Goal: Task Accomplishment & Management: Manage account settings

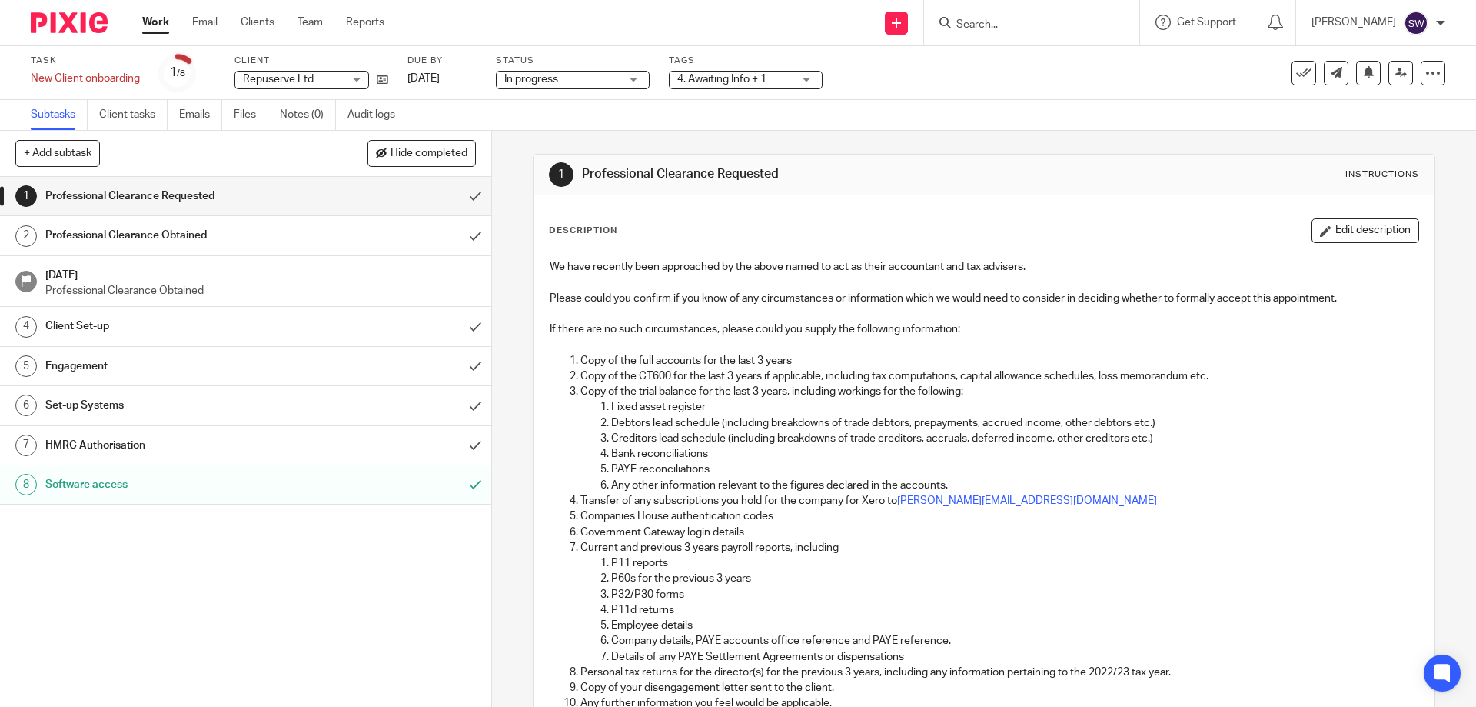
click at [155, 22] on link "Work" at bounding box center [155, 22] width 27 height 15
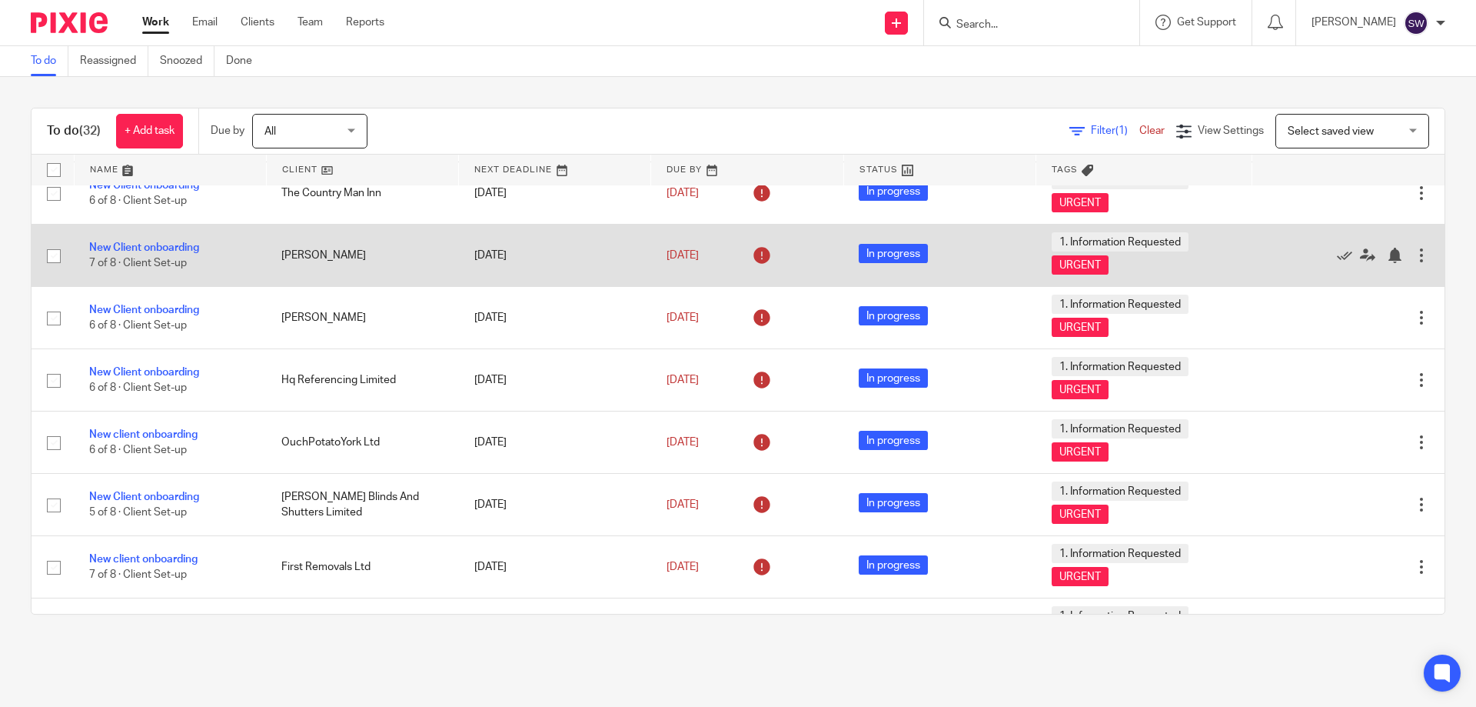
scroll to position [538, 0]
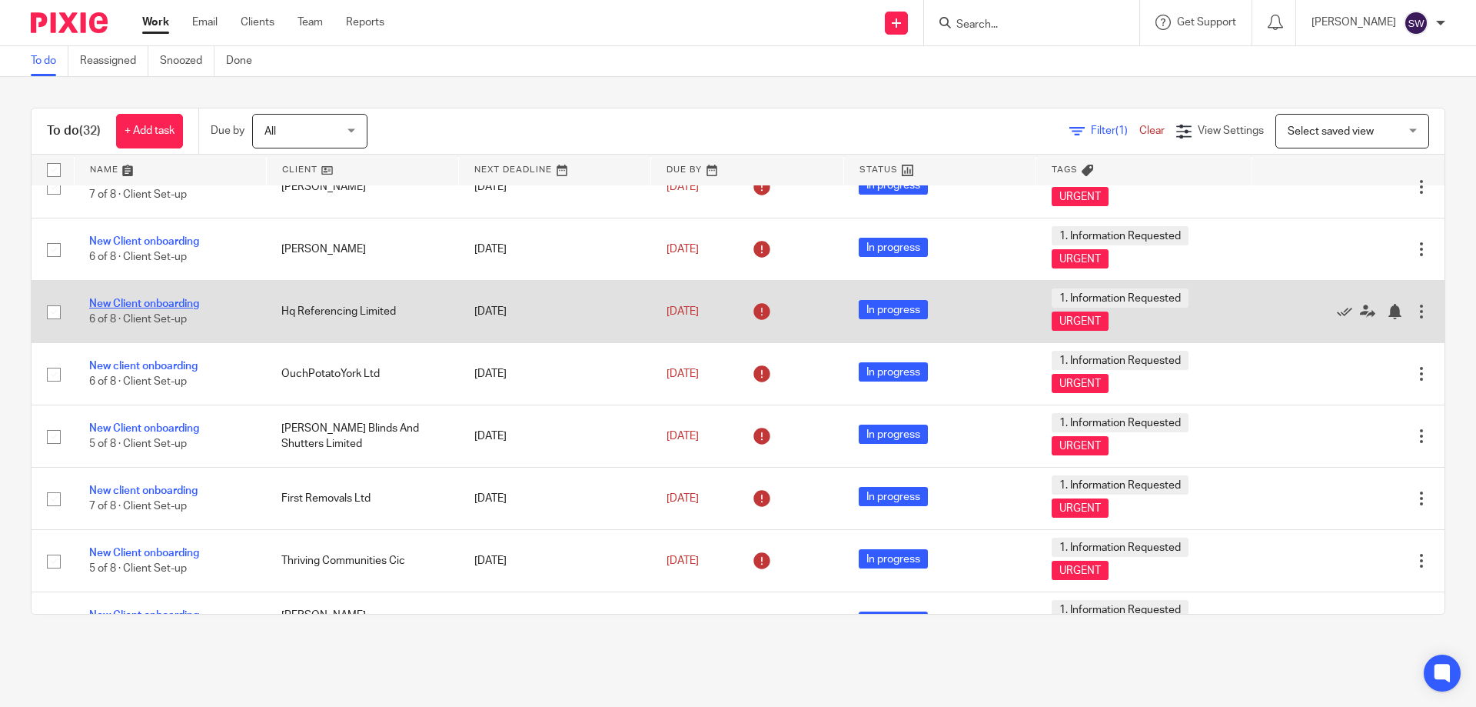
click at [174, 305] on link "New Client onboarding" at bounding box center [144, 303] width 110 height 11
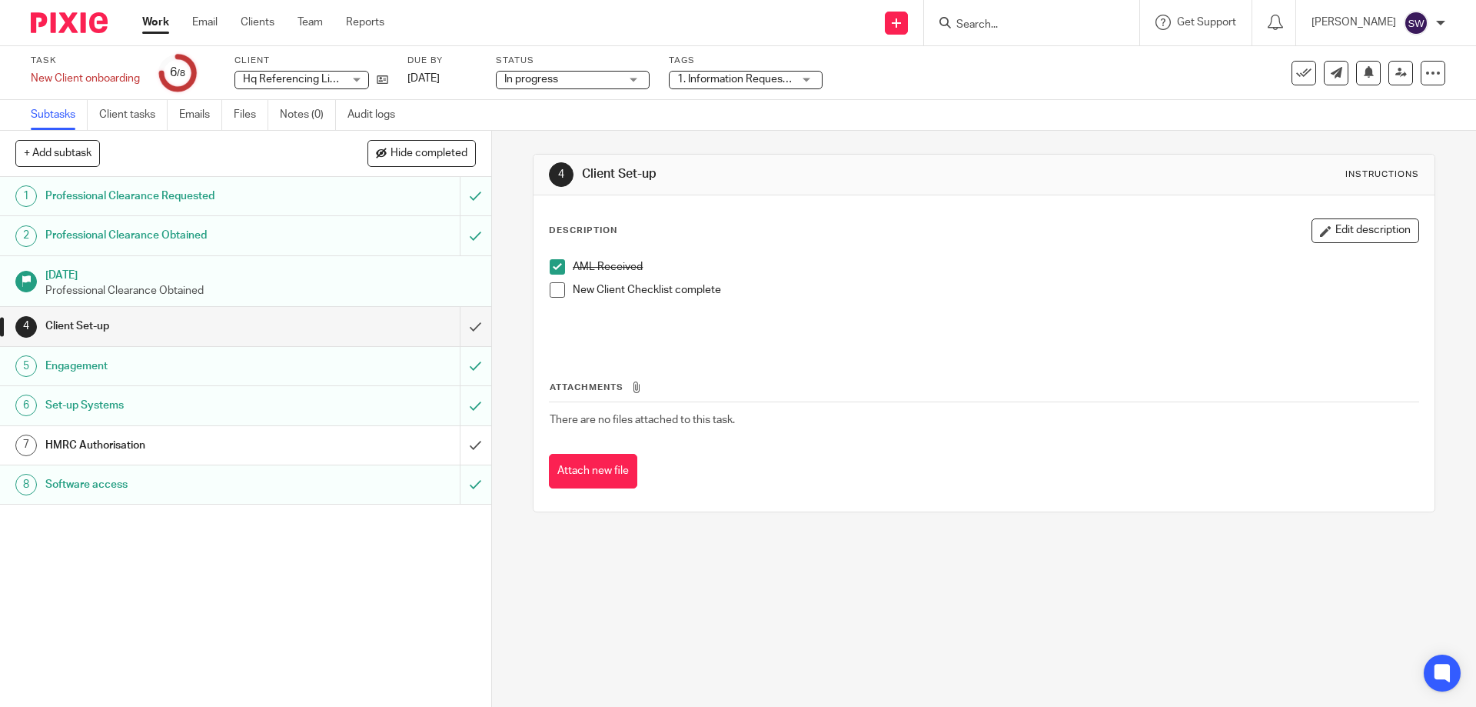
click at [275, 444] on h1 "HMRC Authorisation" at bounding box center [178, 445] width 266 height 23
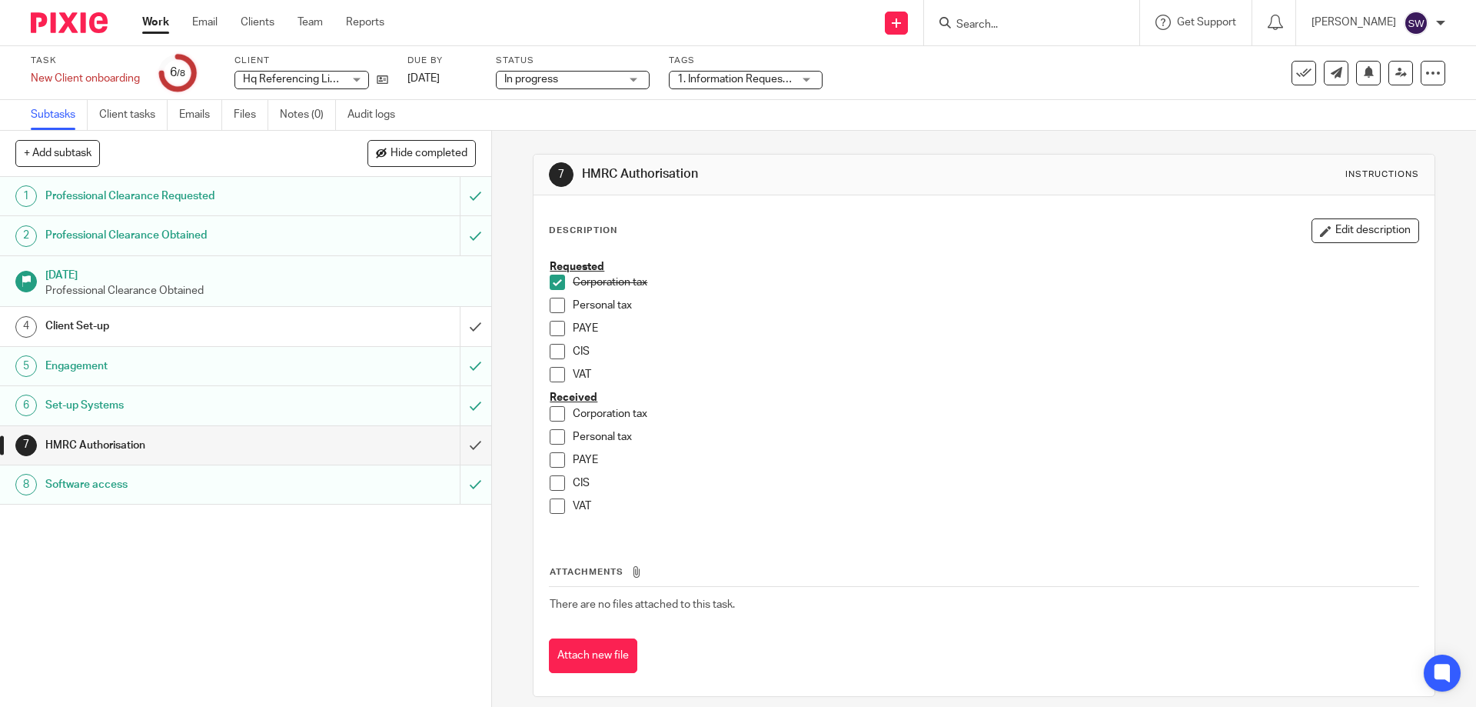
click at [147, 21] on link "Work" at bounding box center [155, 22] width 27 height 15
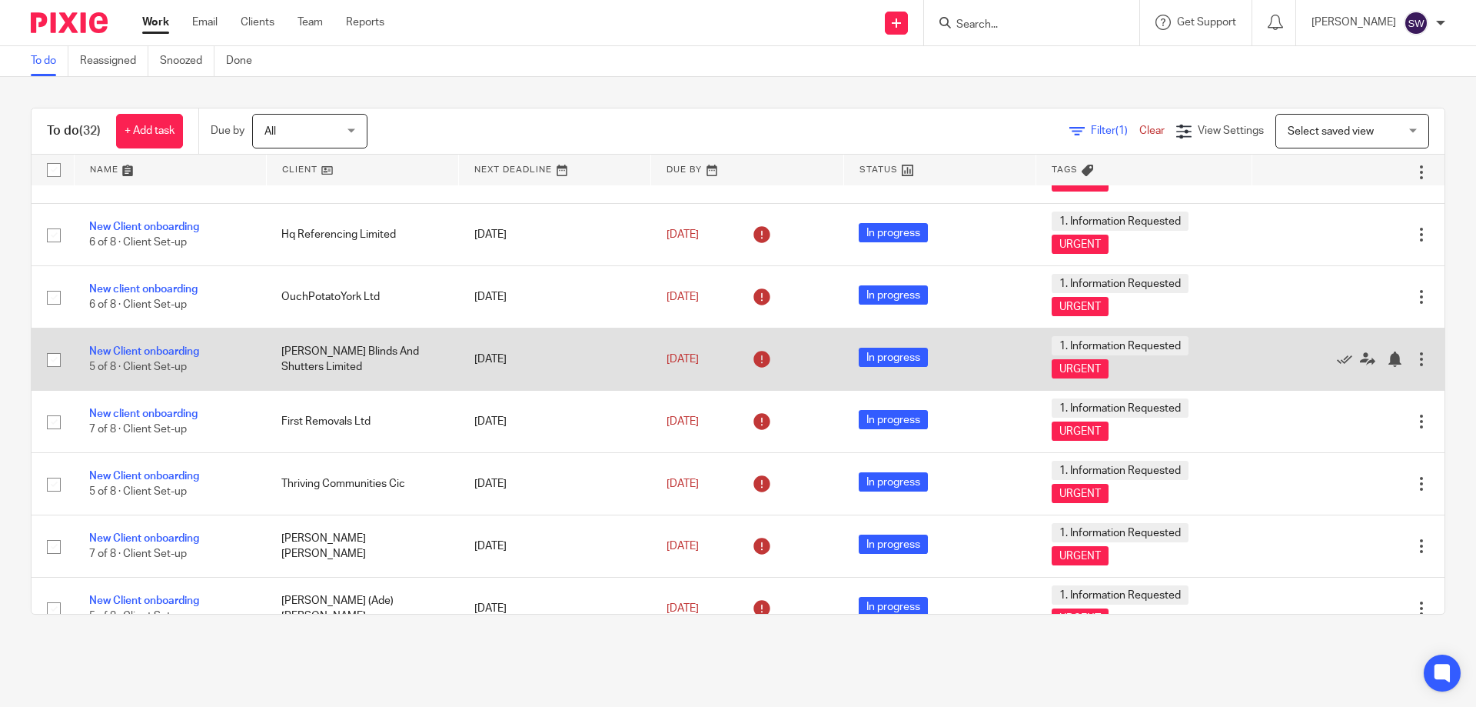
scroll to position [692, 0]
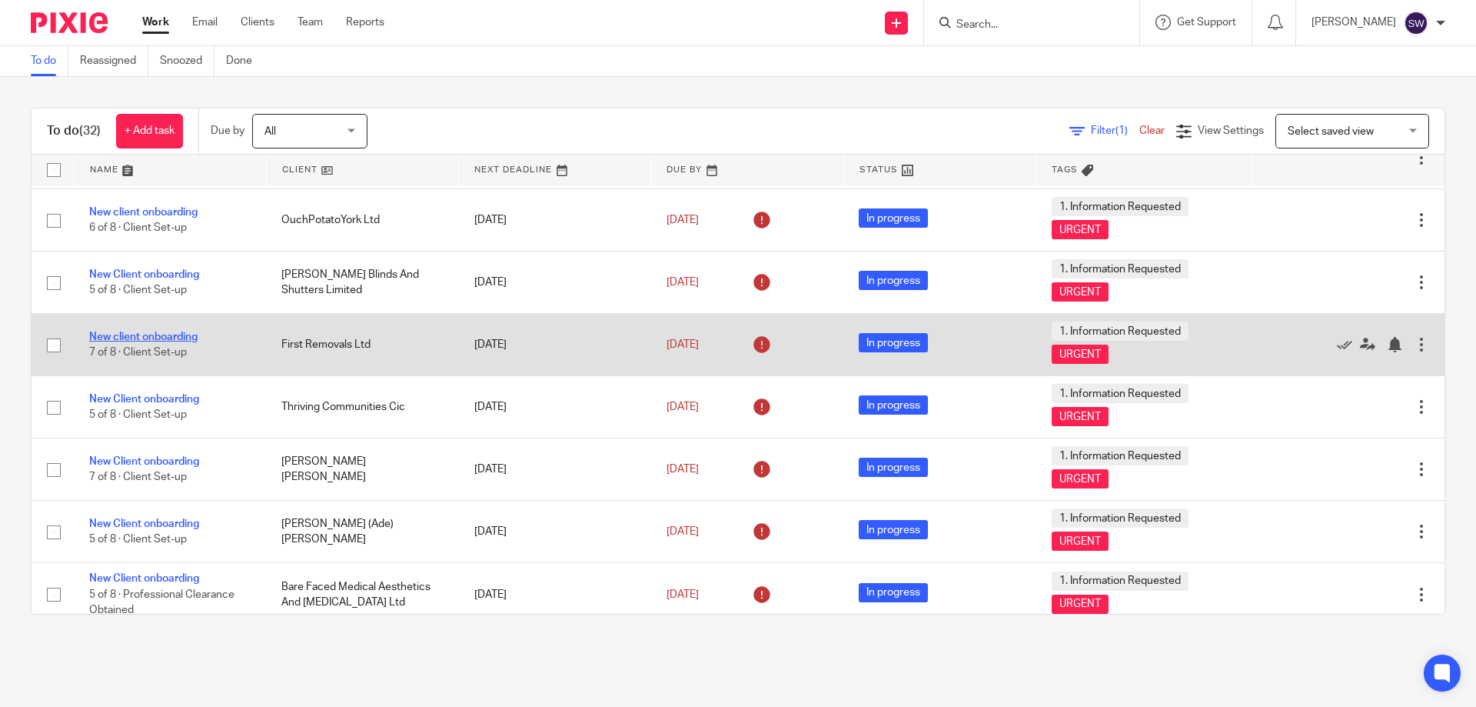
click at [174, 333] on link "New client onboarding" at bounding box center [143, 336] width 108 height 11
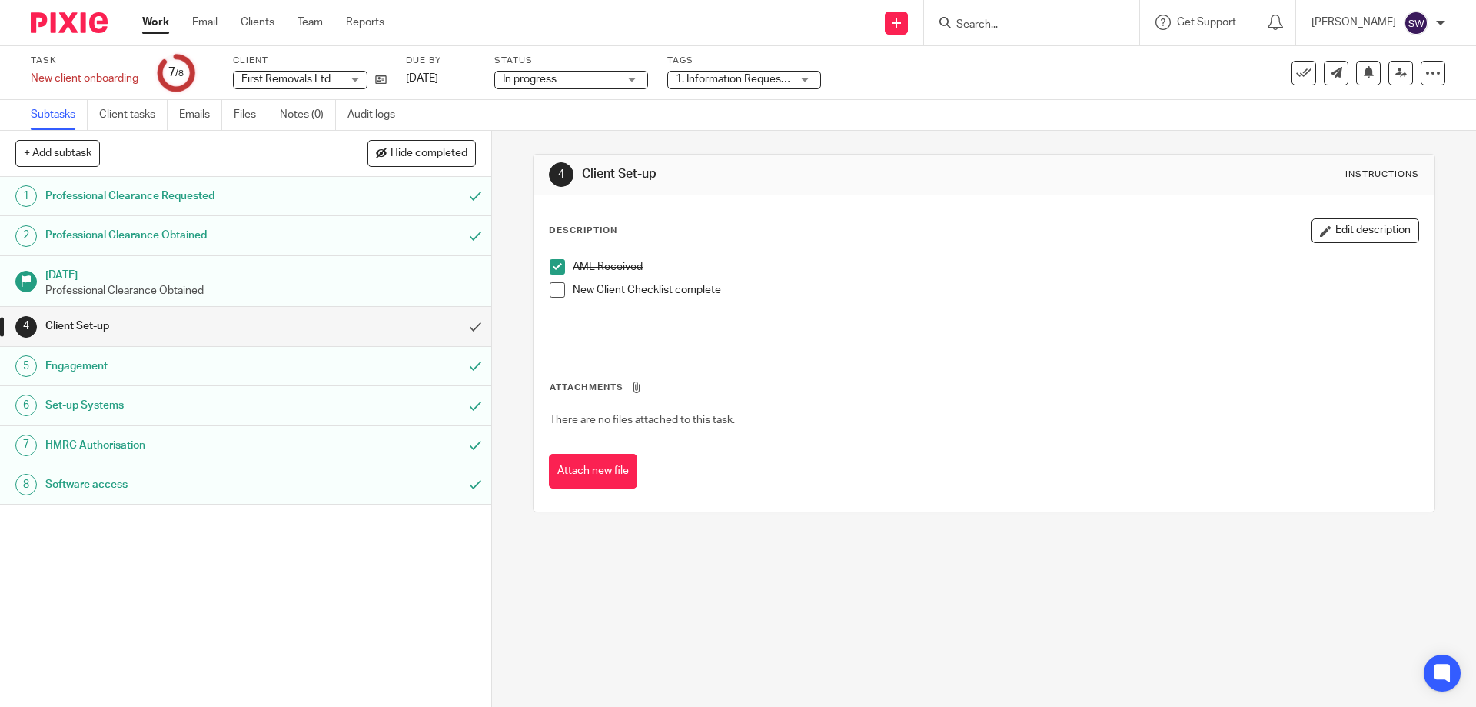
click at [557, 287] on span at bounding box center [557, 289] width 15 height 15
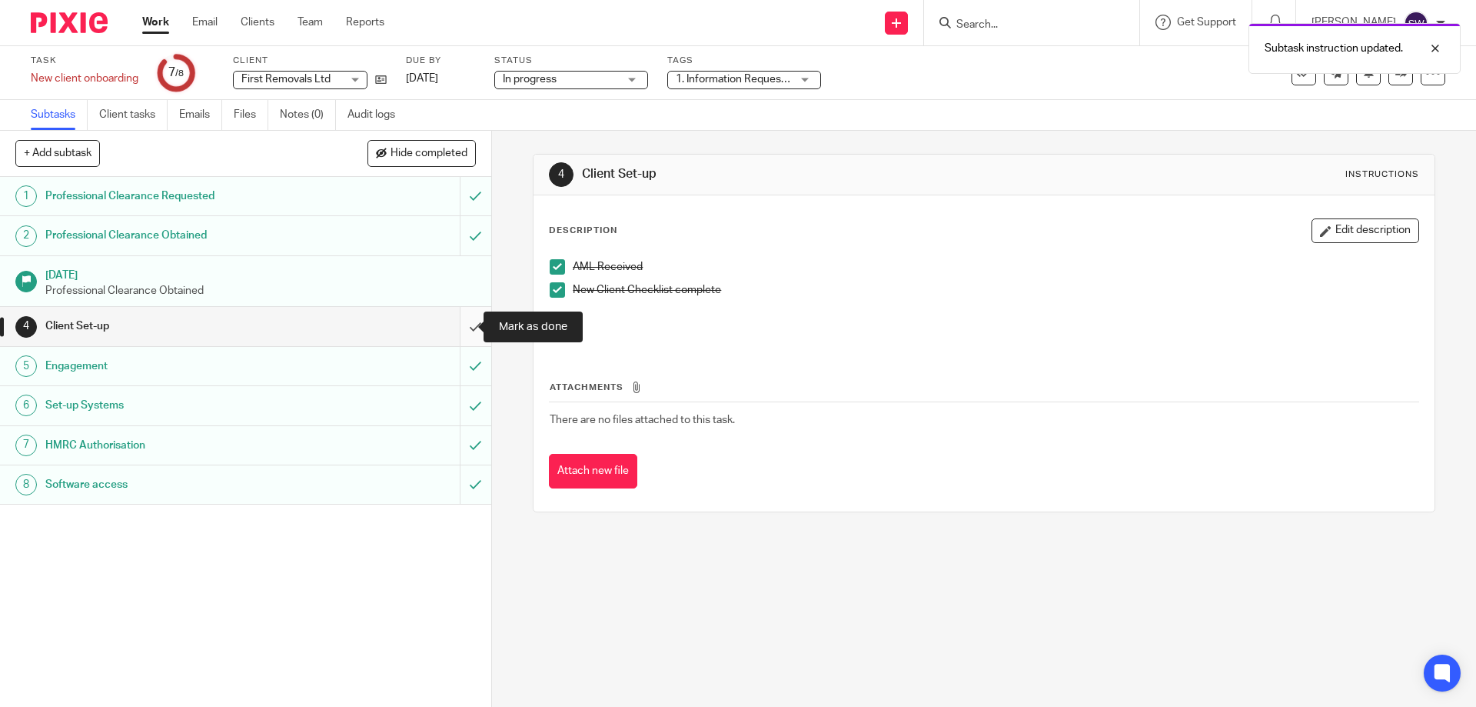
click at [457, 328] on input "submit" at bounding box center [245, 326] width 491 height 38
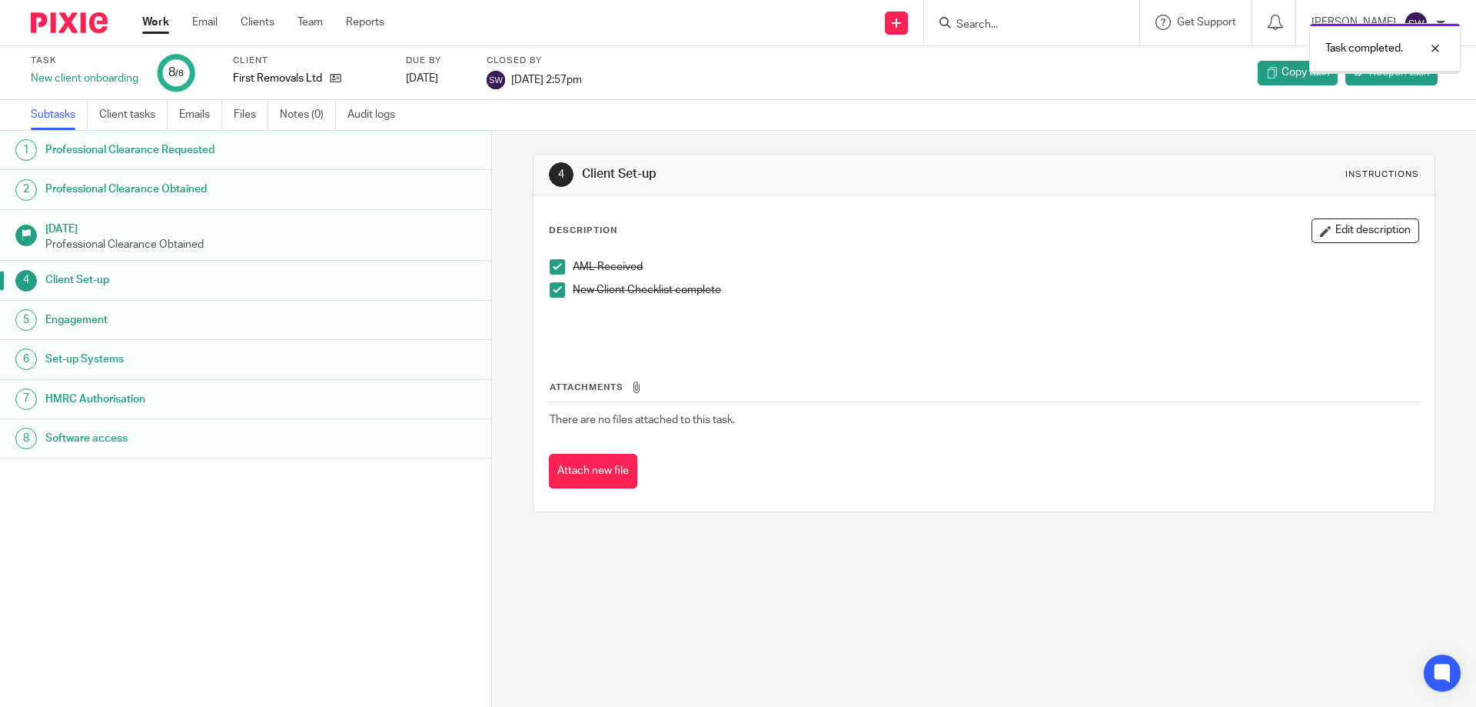
click at [153, 22] on link "Work" at bounding box center [155, 22] width 27 height 15
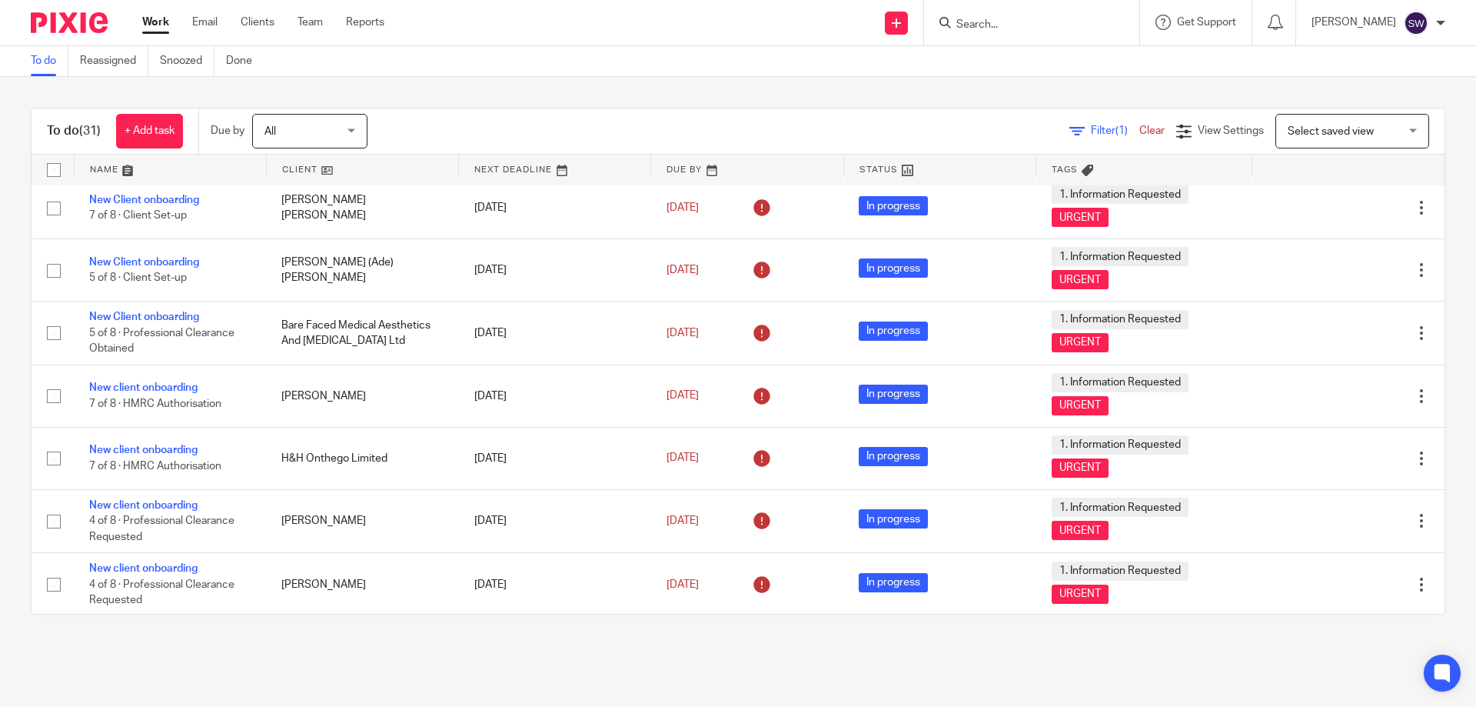
scroll to position [923, 0]
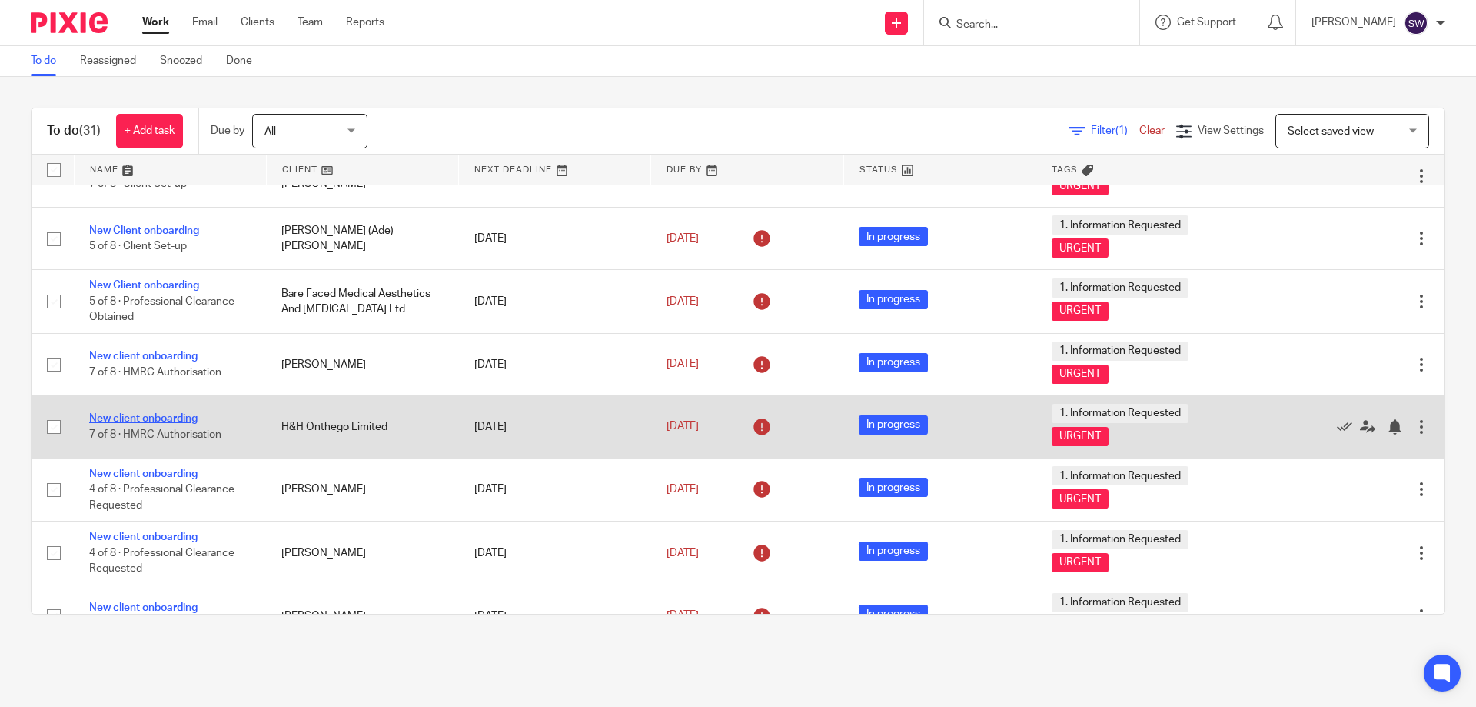
click at [150, 415] on link "New client onboarding" at bounding box center [143, 418] width 108 height 11
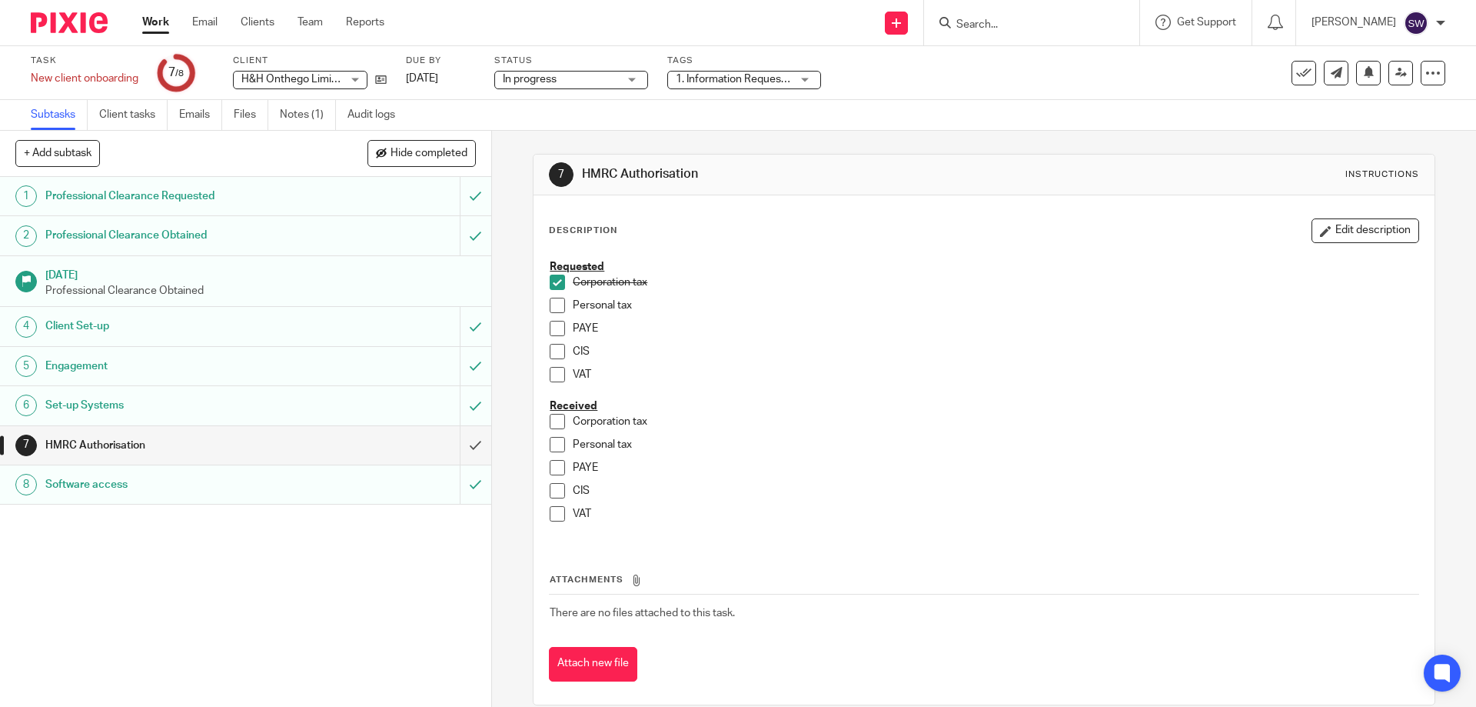
click at [158, 25] on link "Work" at bounding box center [155, 22] width 27 height 15
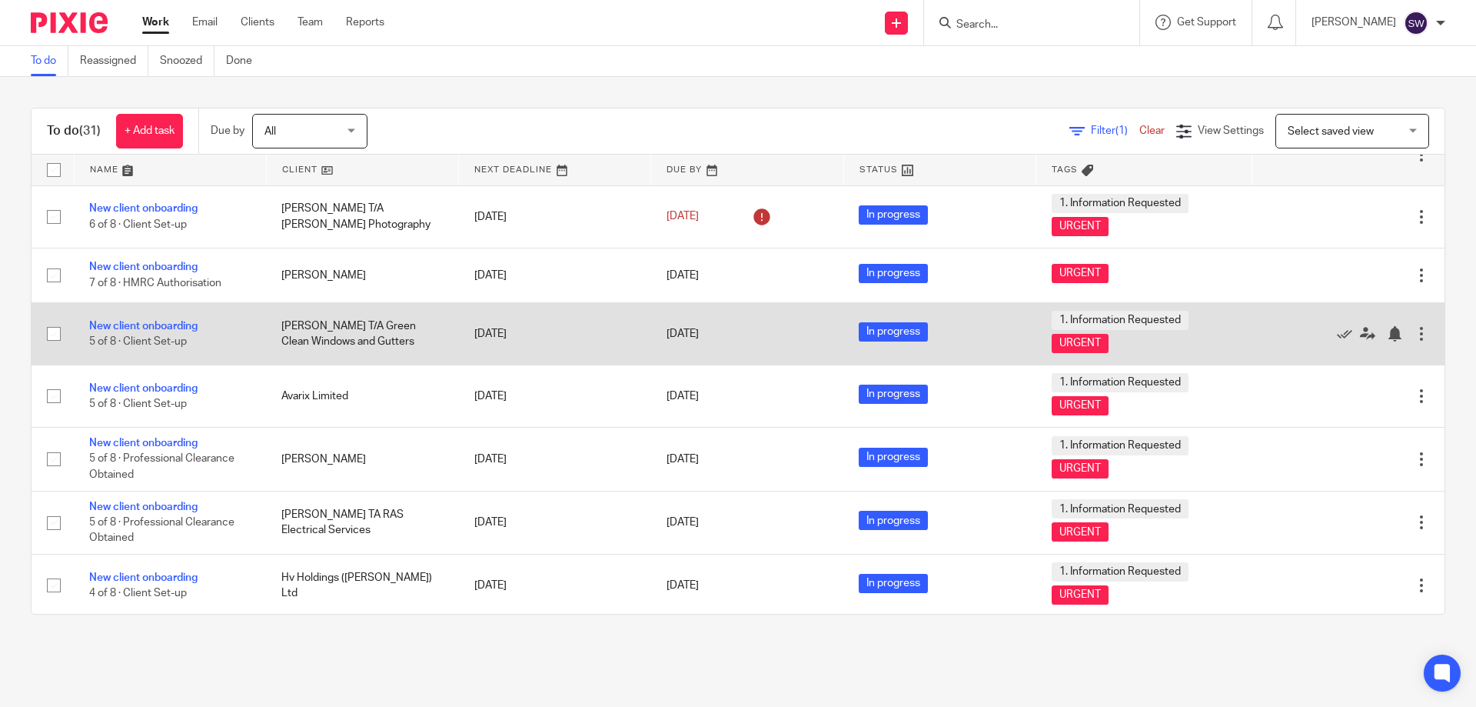
scroll to position [1307, 0]
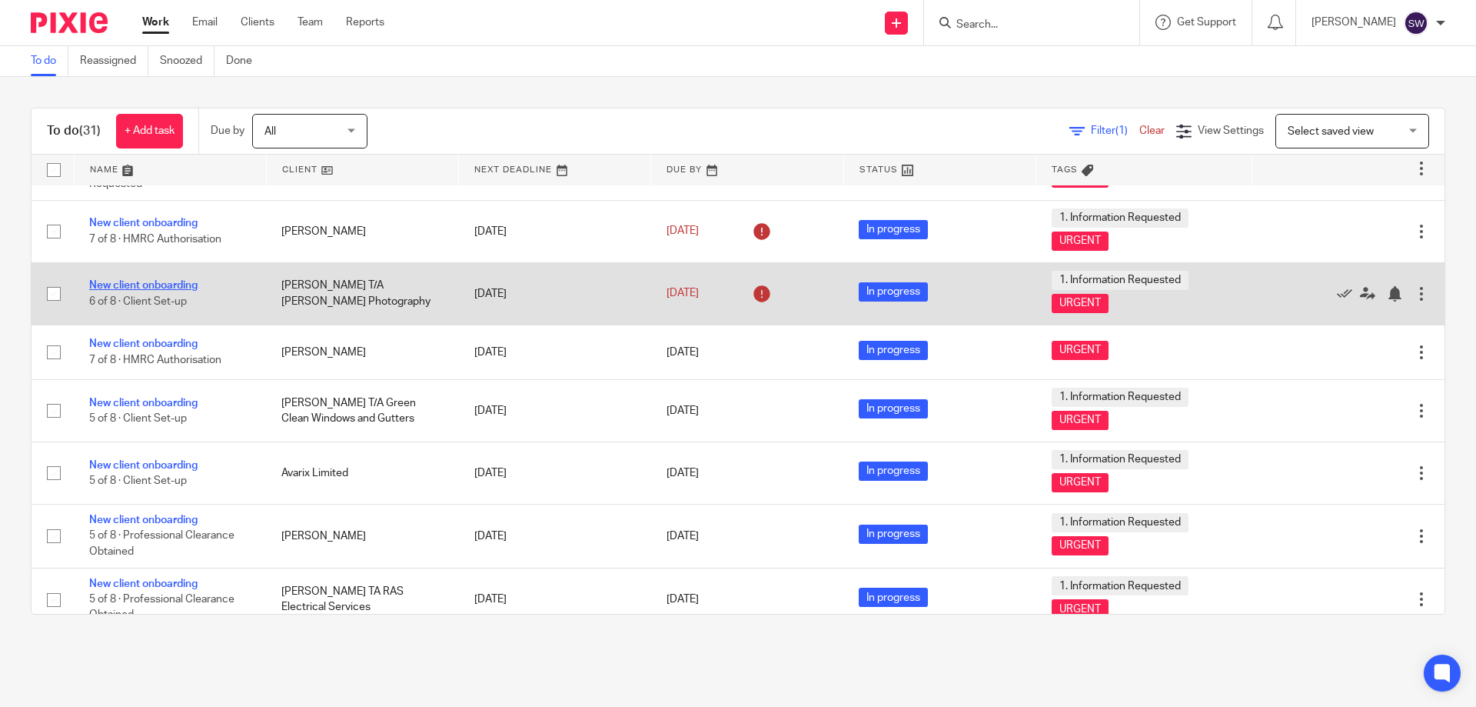
click at [161, 284] on link "New client onboarding" at bounding box center [143, 285] width 108 height 11
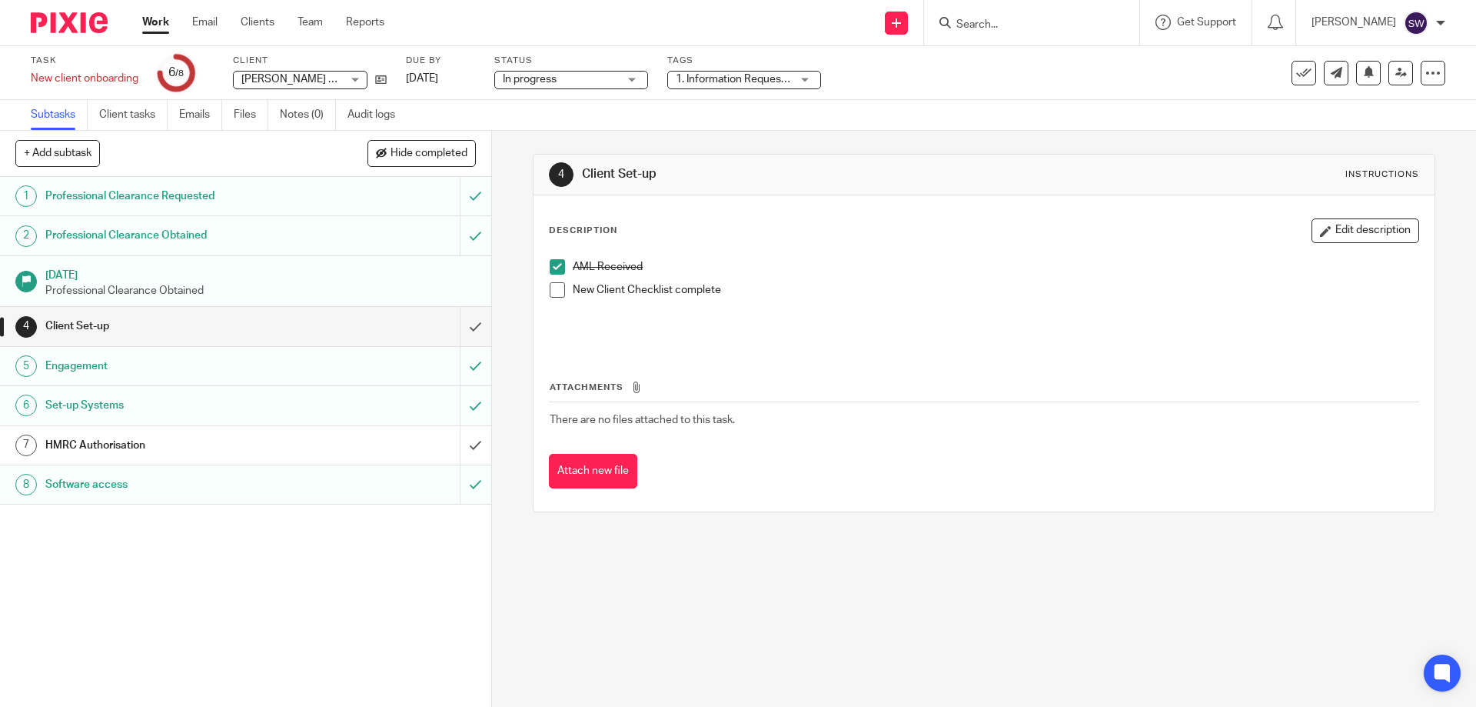
click at [165, 442] on h1 "HMRC Authorisation" at bounding box center [178, 445] width 266 height 23
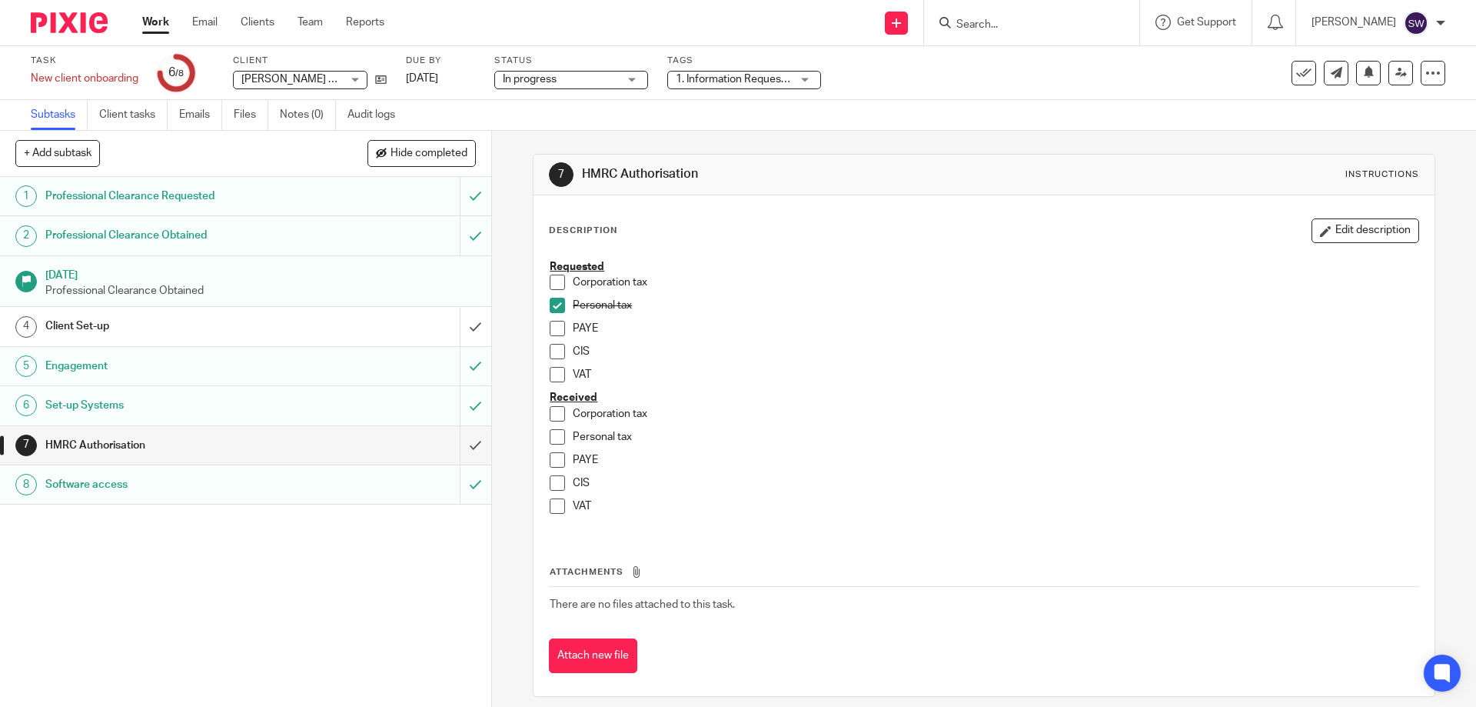
click at [238, 324] on h1 "Client Set-up" at bounding box center [178, 325] width 266 height 23
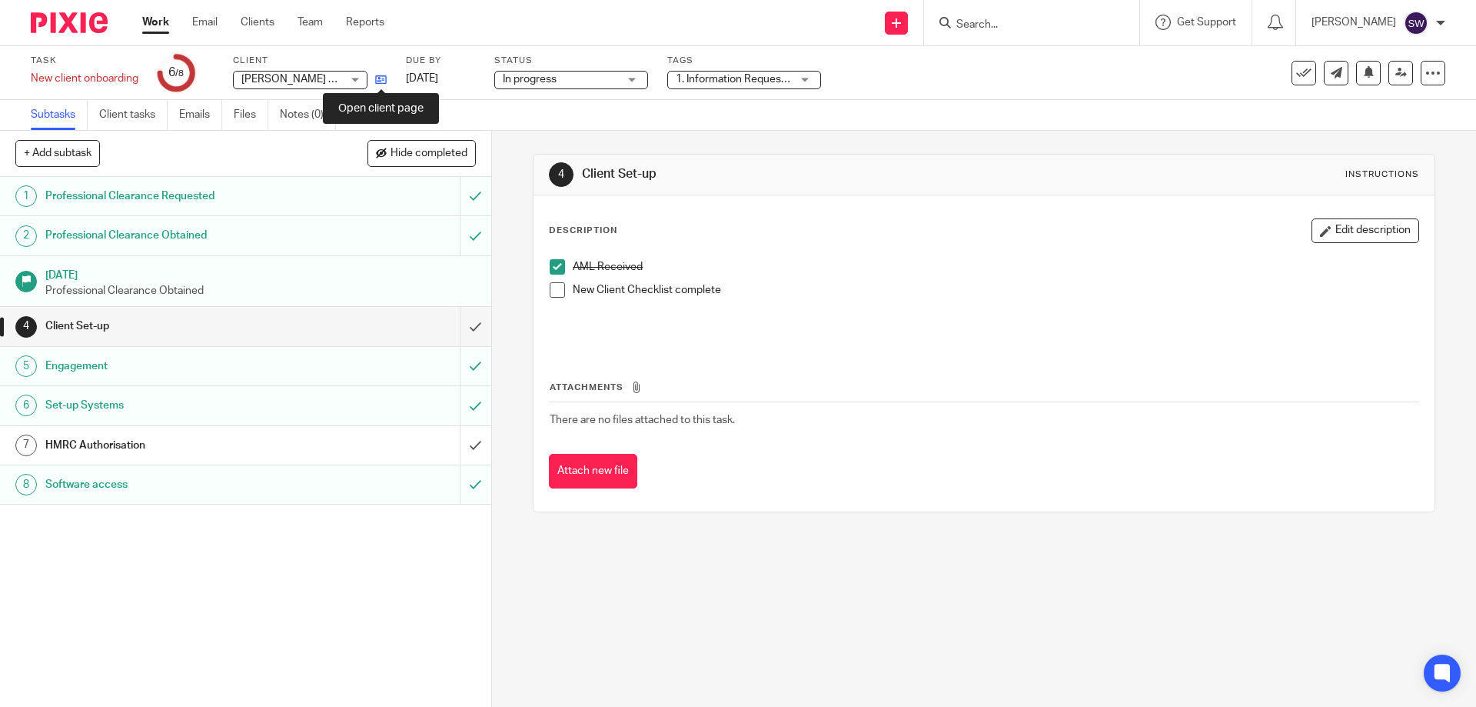
click at [383, 78] on icon at bounding box center [381, 80] width 12 height 12
click at [171, 446] on h1 "HMRC Authorisation" at bounding box center [178, 445] width 266 height 23
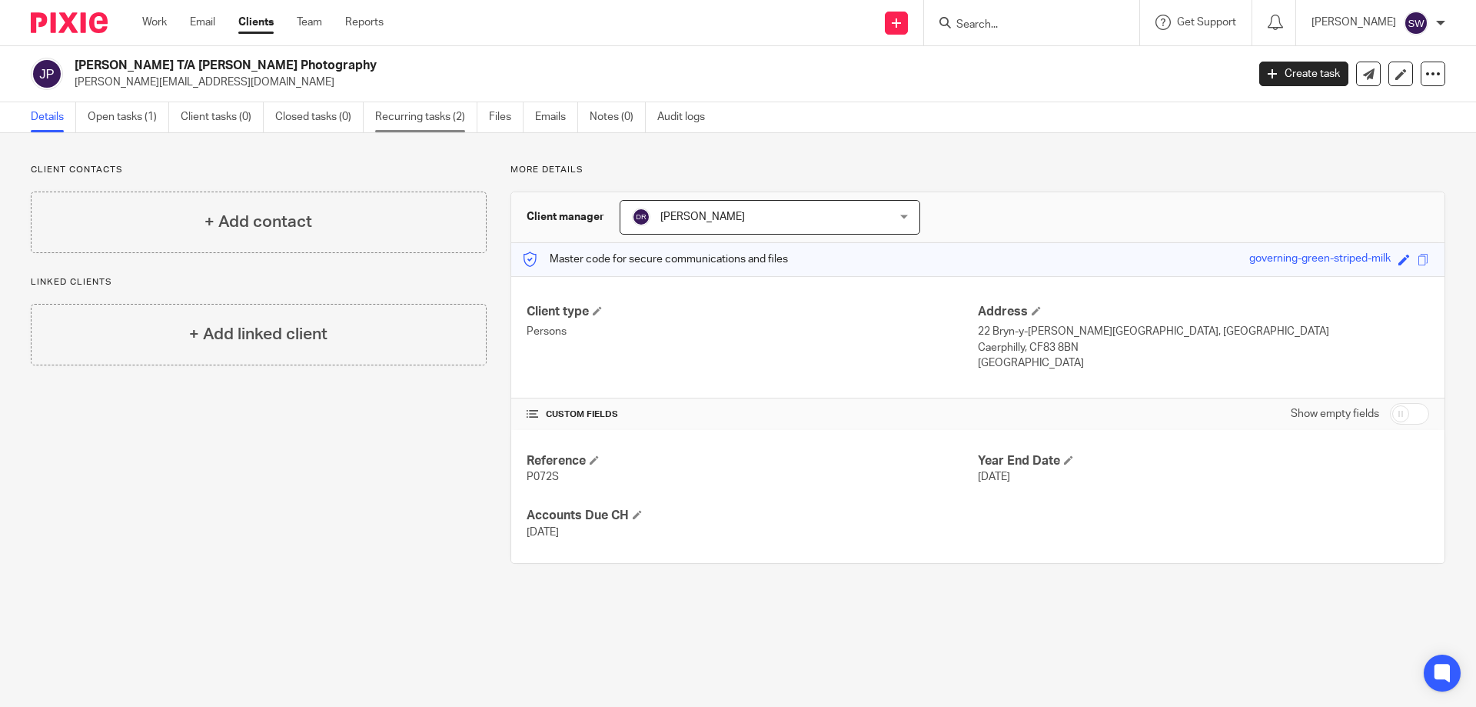
click at [404, 116] on link "Recurring tasks (2)" at bounding box center [426, 117] width 102 height 30
